Goal: Task Accomplishment & Management: Use online tool/utility

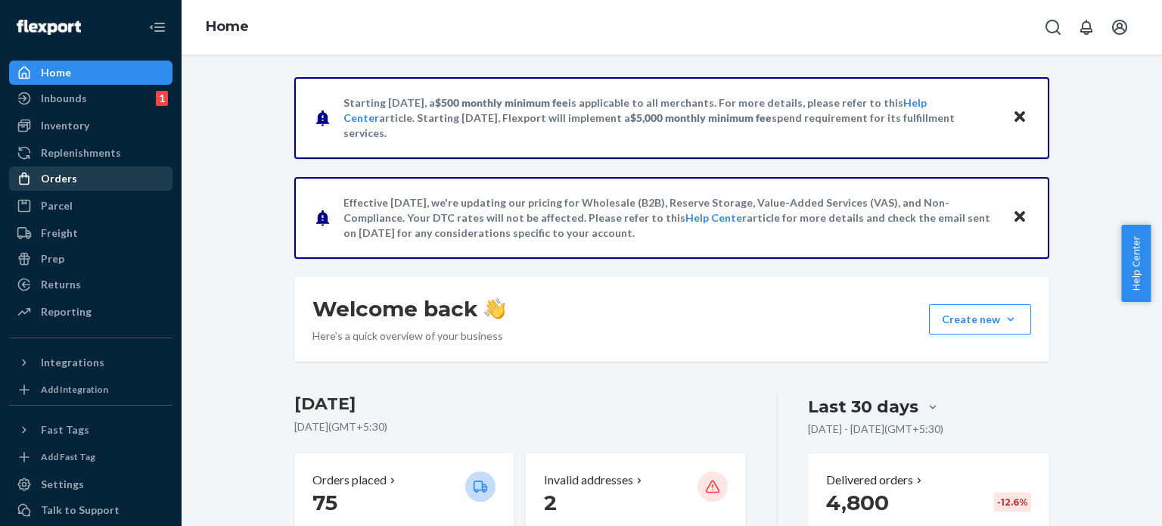
click at [61, 173] on div "Orders" at bounding box center [59, 178] width 36 height 15
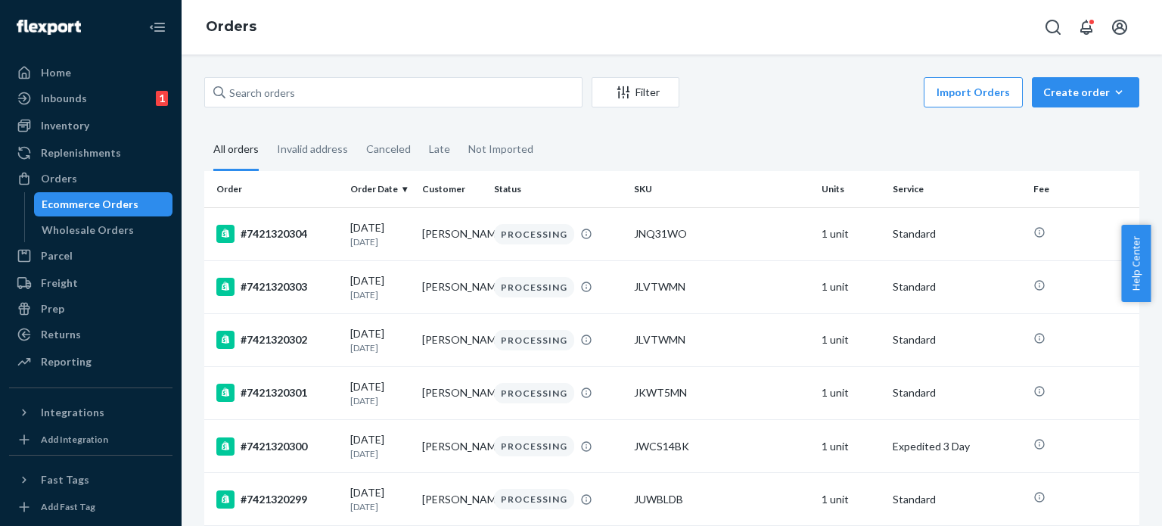
click at [371, 72] on div "Filter Import Orders Create order Ecommerce order Removal order All orders Inva…" at bounding box center [672, 289] width 980 height 471
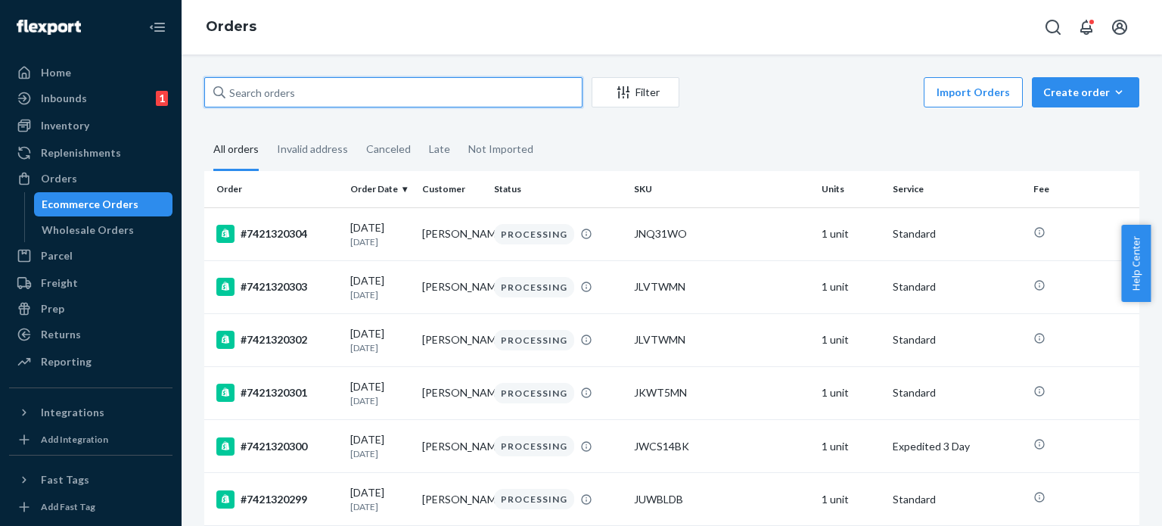
click at [369, 79] on input "text" at bounding box center [393, 92] width 378 height 30
paste input "7421319236"
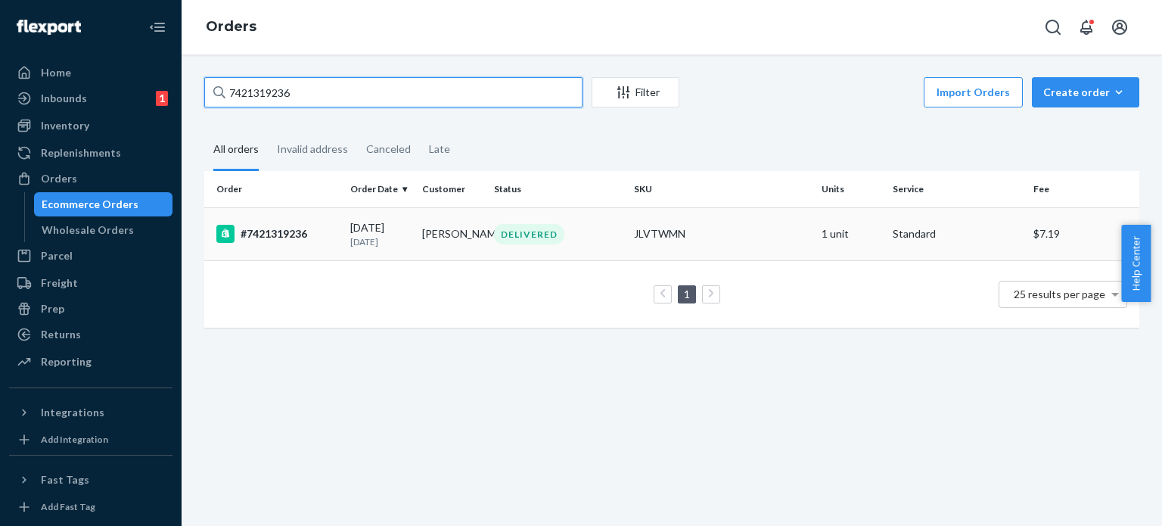
type input "7421319236"
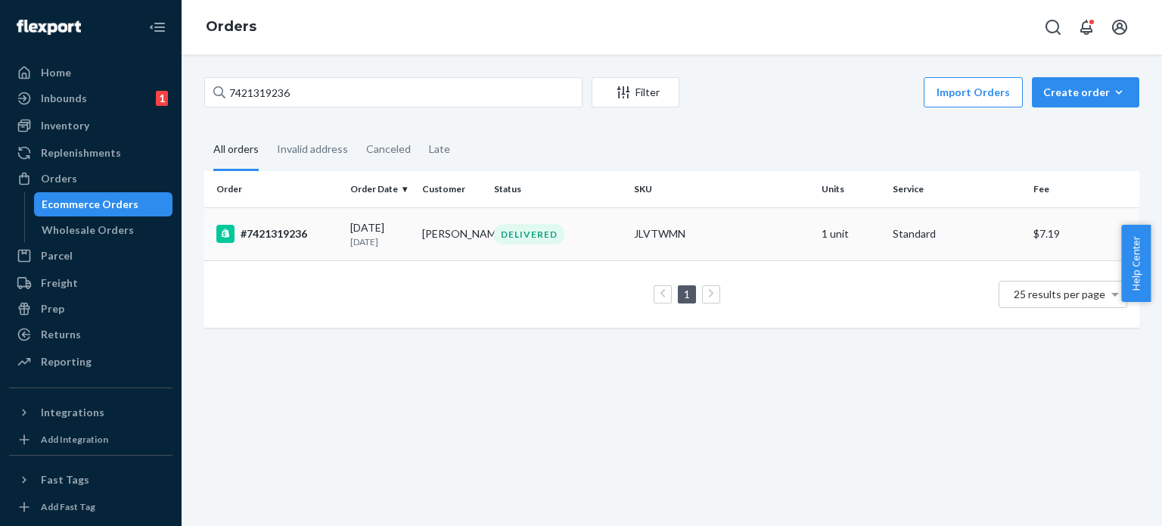
click at [427, 207] on td "[PERSON_NAME]" at bounding box center [452, 233] width 72 height 53
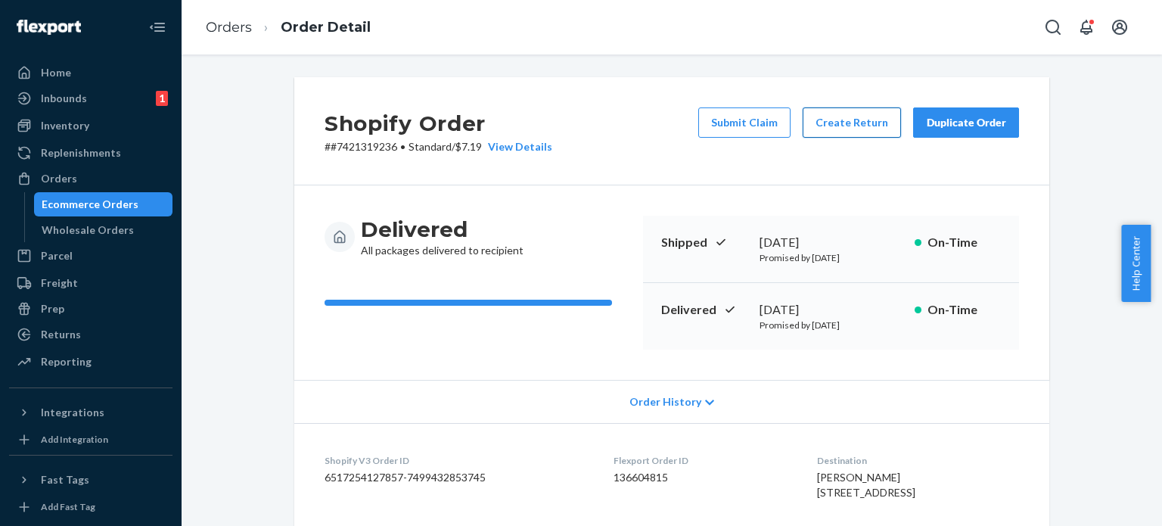
click at [839, 118] on button "Create Return" at bounding box center [851, 122] width 98 height 30
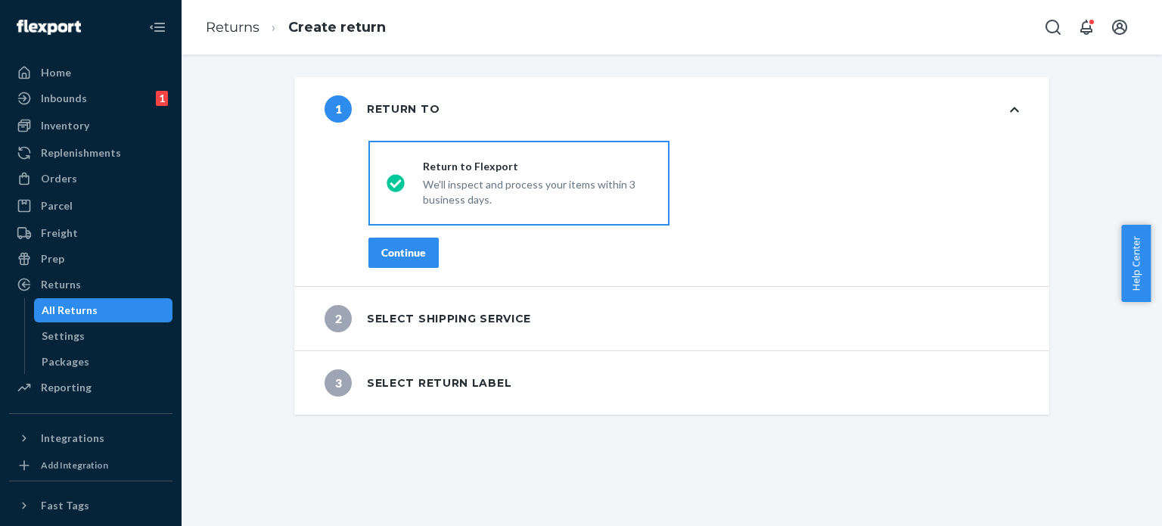
click at [402, 254] on div "Continue" at bounding box center [403, 252] width 45 height 15
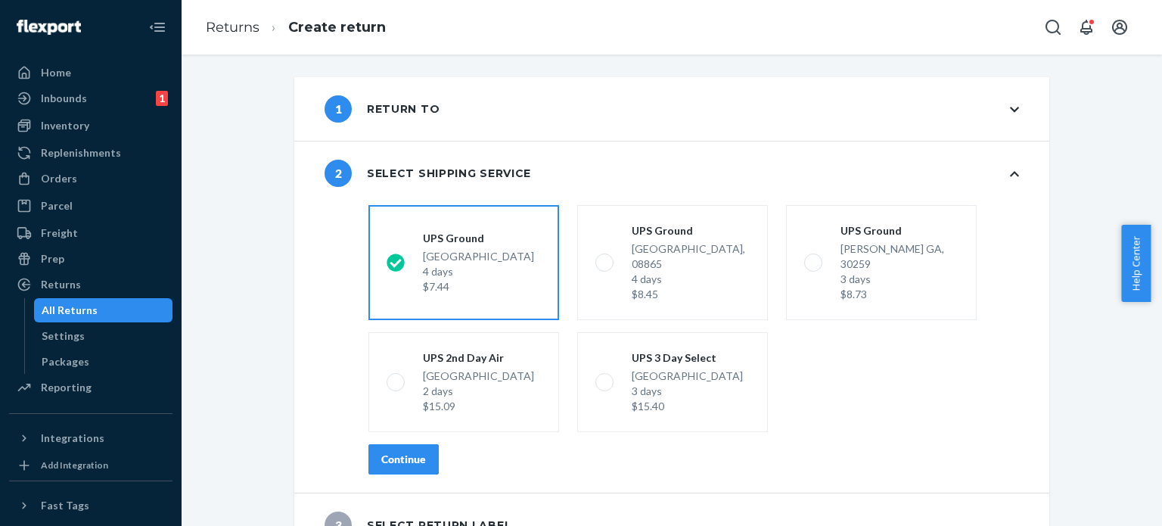
scroll to position [15, 0]
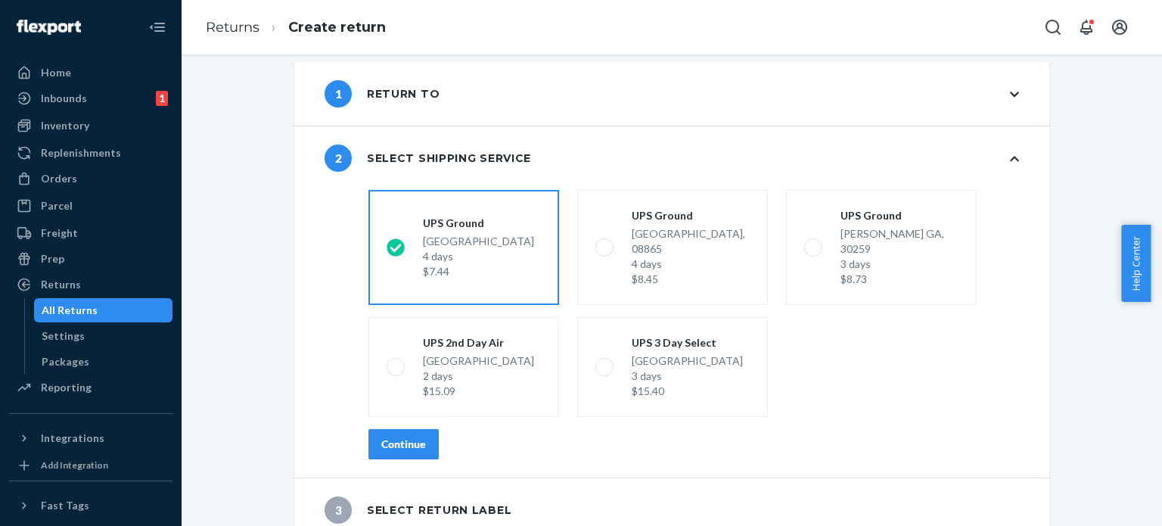
click at [411, 436] on div "Continue" at bounding box center [403, 443] width 45 height 15
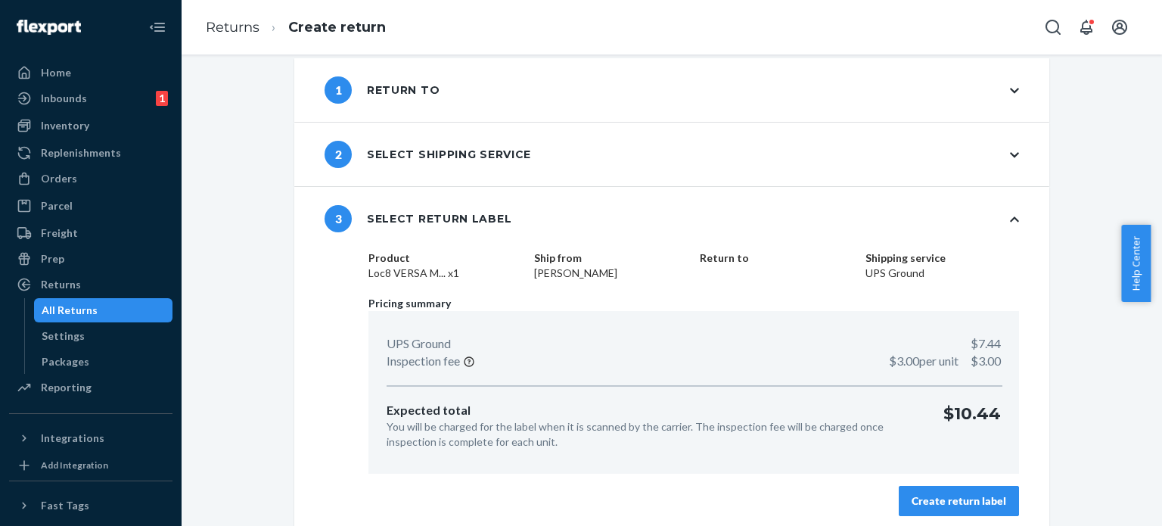
scroll to position [26, 0]
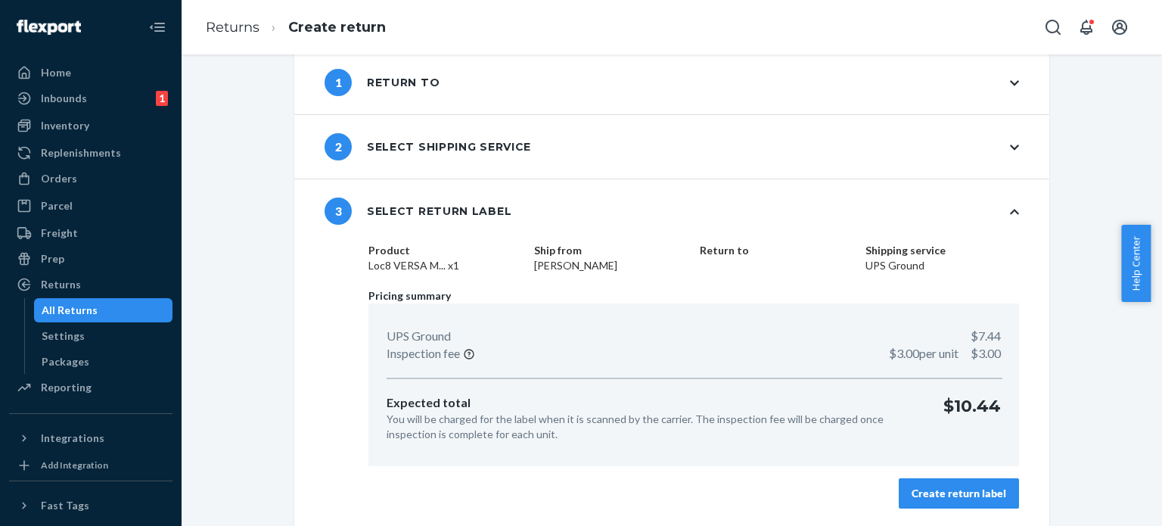
click at [934, 494] on div "Create return label" at bounding box center [958, 493] width 95 height 15
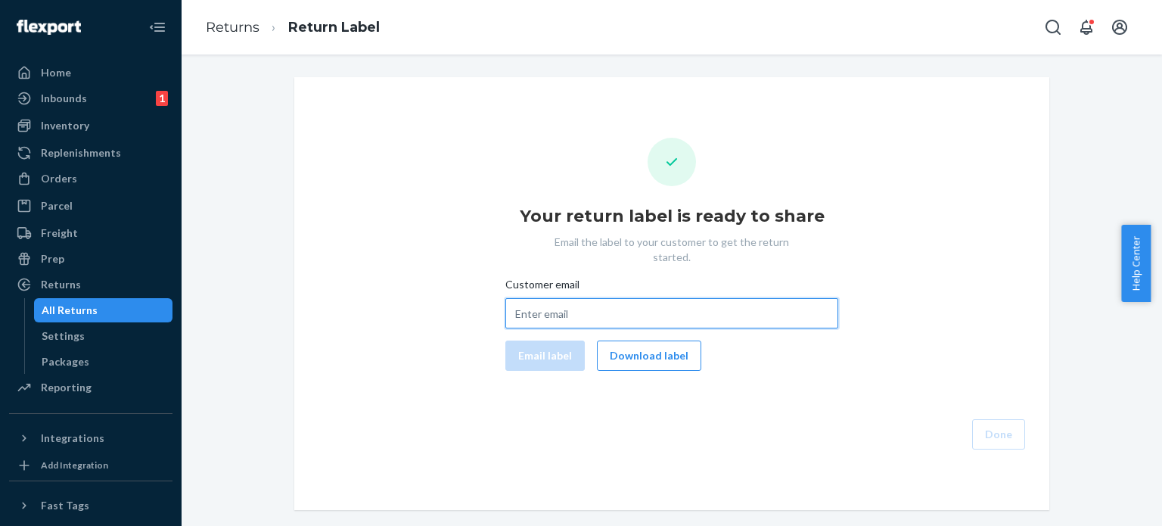
click at [546, 298] on input "Customer email" at bounding box center [671, 313] width 333 height 30
paste input "[EMAIL_ADDRESS][DOMAIN_NAME]"
type input "[EMAIL_ADDRESS][DOMAIN_NAME]"
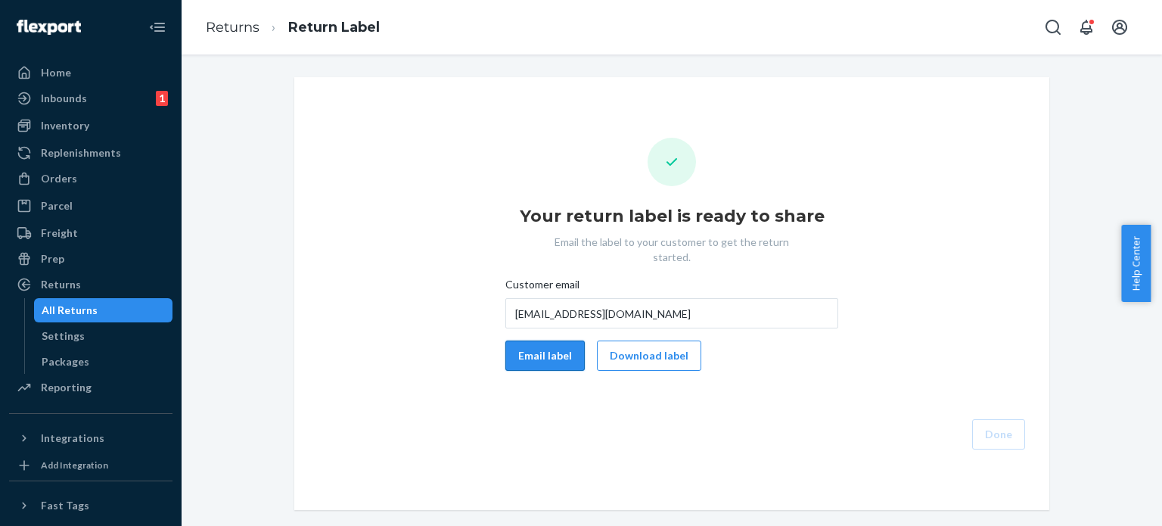
click at [544, 340] on button "Email label" at bounding box center [544, 355] width 79 height 30
click at [647, 340] on button "Download label" at bounding box center [649, 355] width 104 height 30
